Goal: Information Seeking & Learning: Check status

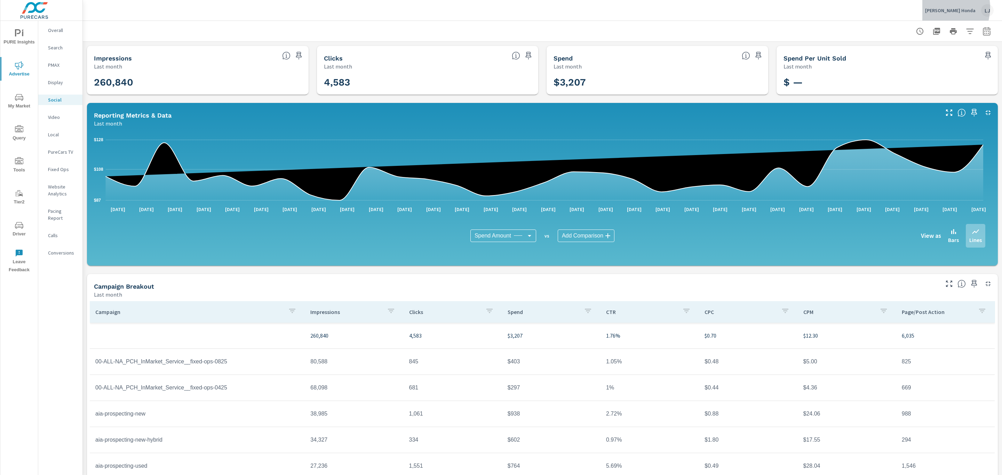
click at [944, 7] on p "[PERSON_NAME] Honda" at bounding box center [950, 10] width 50 height 6
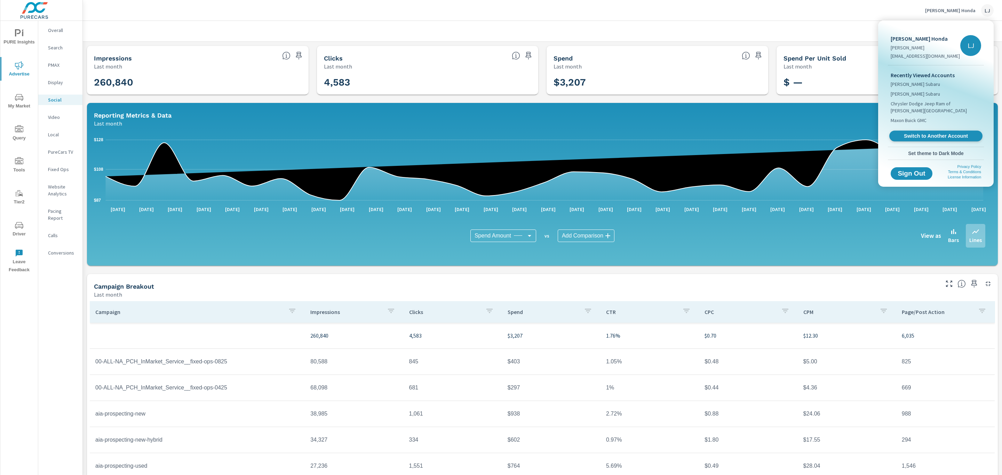
click at [927, 133] on span "Switch to Another Account" at bounding box center [935, 136] width 85 height 7
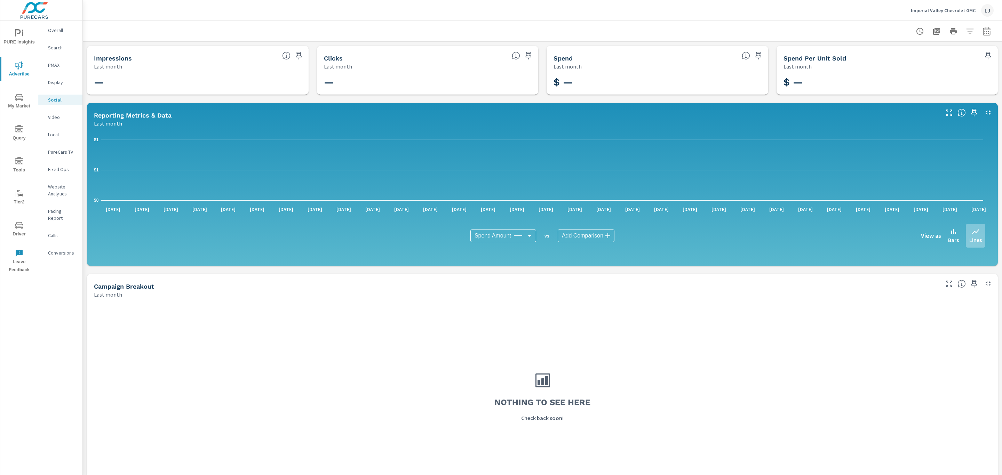
click at [62, 30] on p "Overall" at bounding box center [62, 30] width 29 height 7
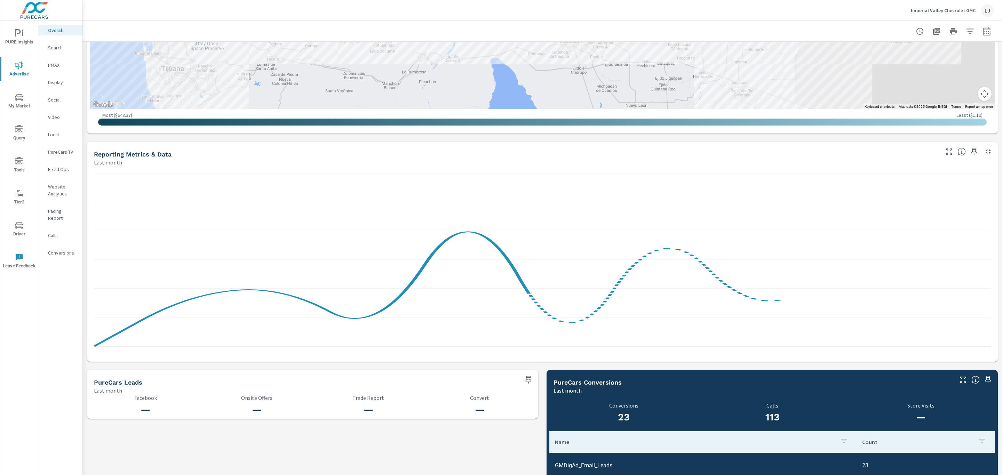
scroll to position [537, 0]
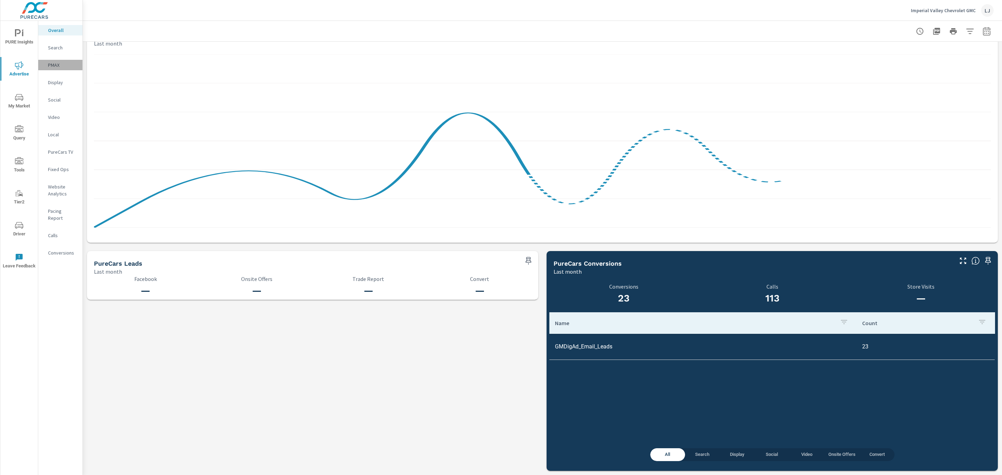
click at [57, 61] on div "PMAX" at bounding box center [60, 65] width 44 height 10
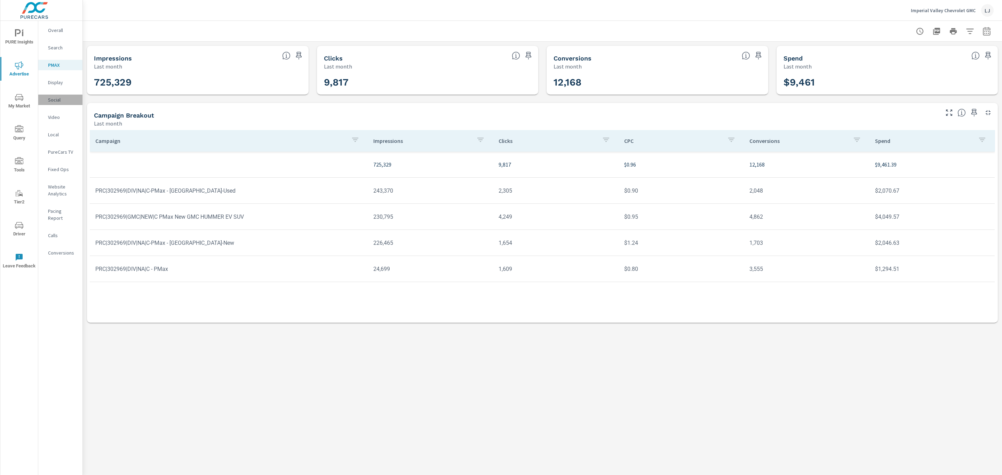
click at [67, 96] on p "Social" at bounding box center [62, 99] width 29 height 7
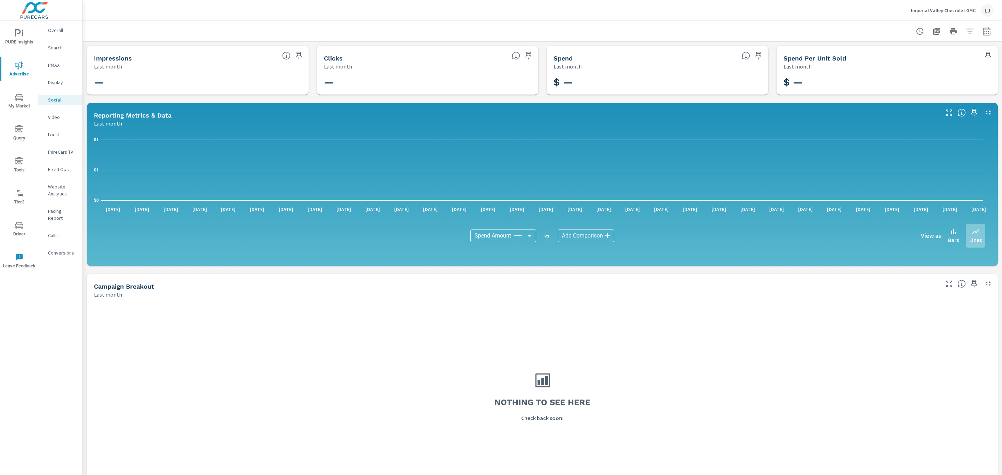
click at [56, 81] on p "Display" at bounding box center [62, 82] width 29 height 7
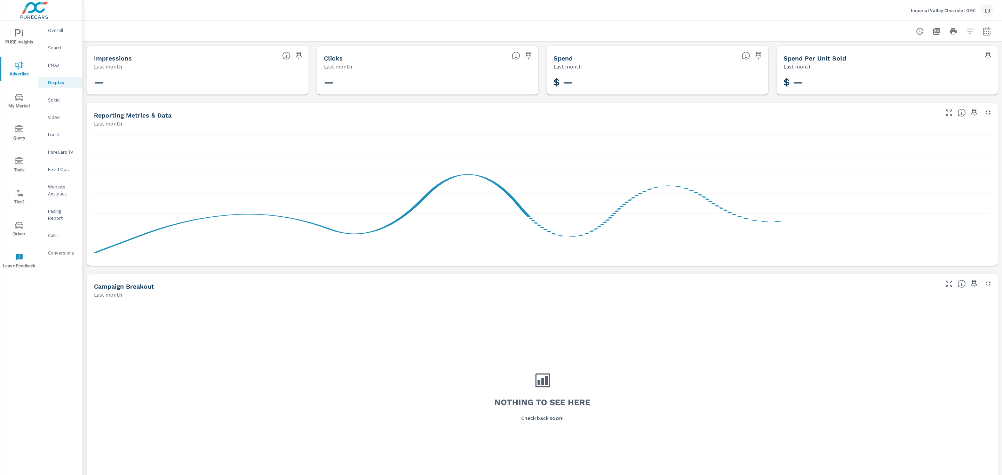
click at [57, 65] on p "PMAX" at bounding box center [62, 65] width 29 height 7
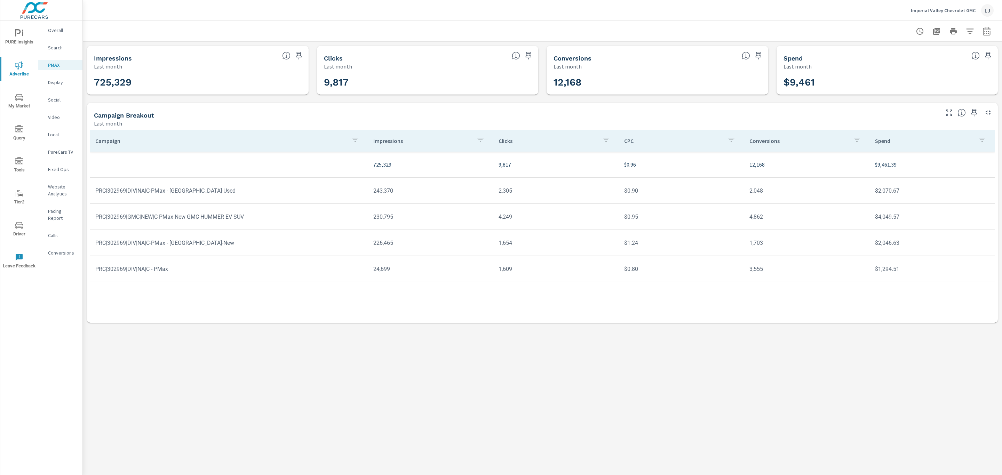
click at [61, 98] on p "Social" at bounding box center [62, 99] width 29 height 7
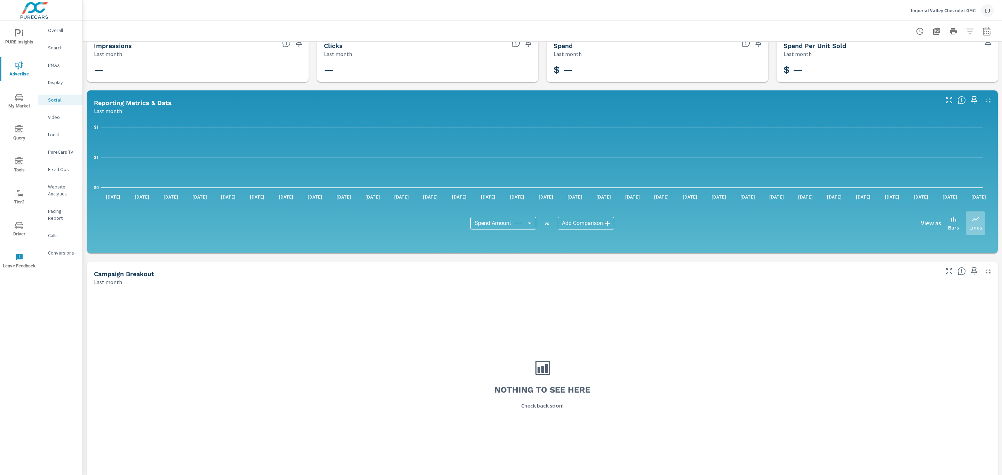
scroll to position [23, 0]
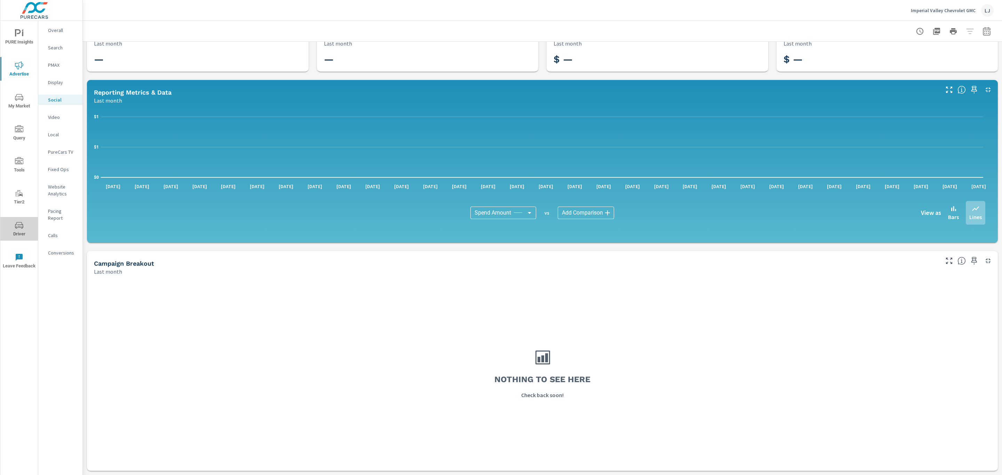
click at [19, 223] on icon "nav menu" at bounding box center [19, 225] width 8 height 8
